Goal: Register for event/course

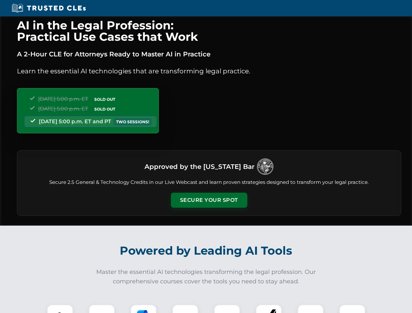
click at [209, 200] on button "Secure Your Spot" at bounding box center [209, 200] width 76 height 15
click at [60, 309] on img at bounding box center [60, 317] width 19 height 19
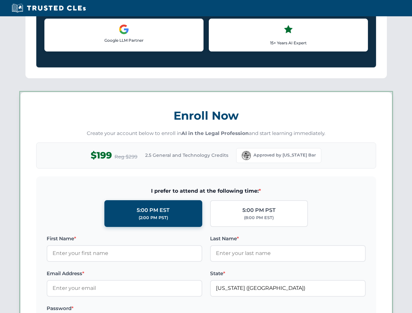
click at [144, 309] on label "Password *" at bounding box center [125, 309] width 156 height 8
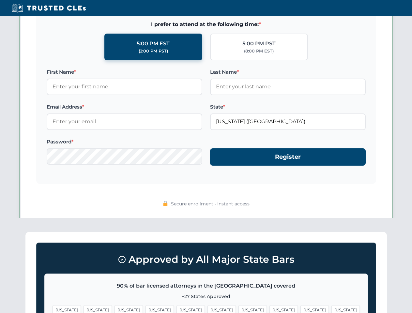
click at [300, 309] on span "[US_STATE]" at bounding box center [314, 309] width 28 height 9
